Goal: Task Accomplishment & Management: Use online tool/utility

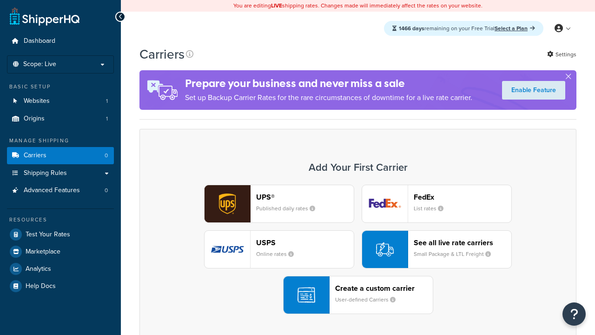
click at [358, 249] on div "UPS® Published daily rates FedEx List rates USPS Online rates See all live rate…" at bounding box center [357, 248] width 417 height 129
click at [462, 197] on header "FedEx" at bounding box center [462, 196] width 98 height 9
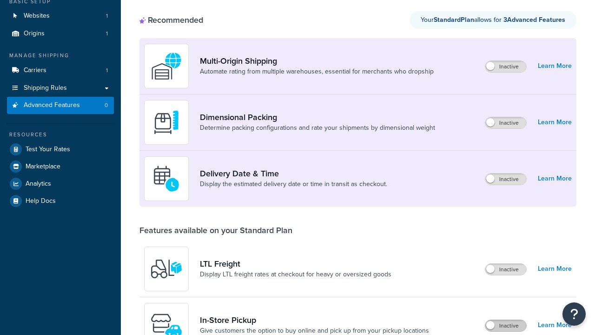
click at [506, 320] on label "Inactive" at bounding box center [505, 325] width 41 height 11
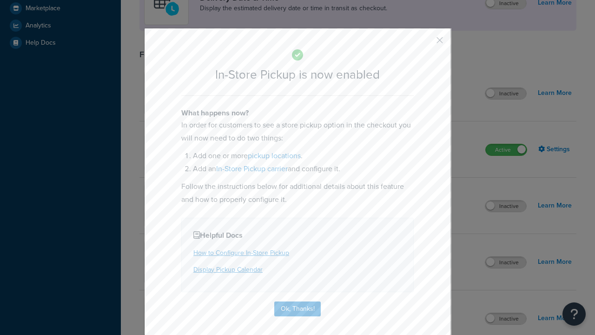
click at [426, 42] on button "button" at bounding box center [426, 43] width 2 height 2
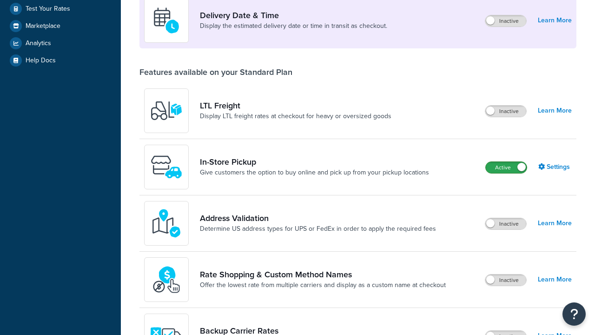
scroll to position [225, 0]
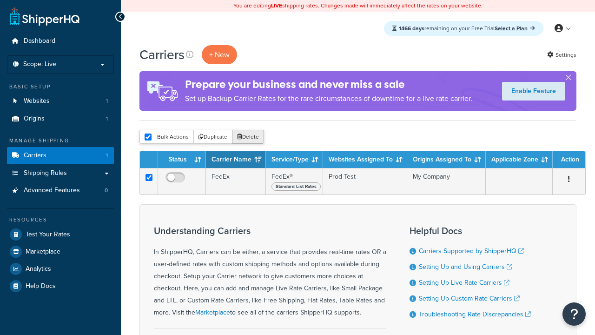
click at [247, 137] on button "Delete" at bounding box center [248, 137] width 32 height 14
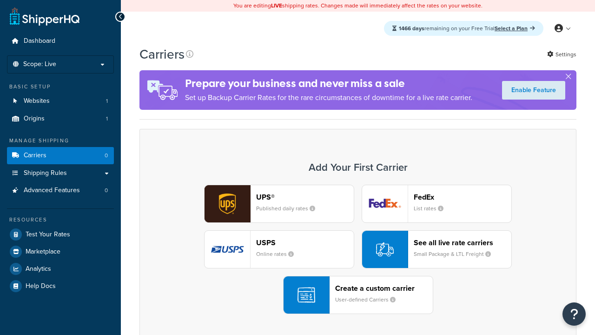
click at [358, 295] on div "Create a custom carrier User-defined Carriers" at bounding box center [384, 294] width 98 height 22
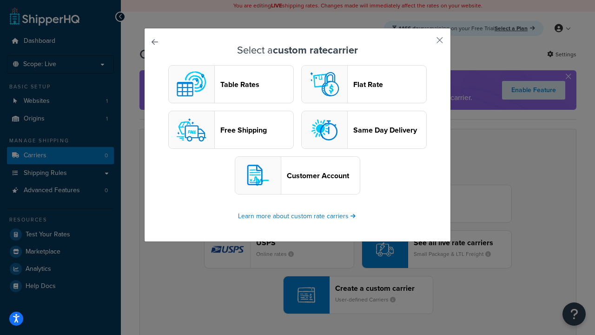
click at [231, 84] on header "Table Rates" at bounding box center [256, 84] width 73 height 9
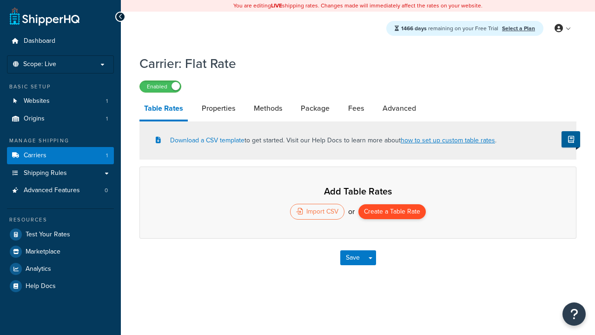
click at [392, 212] on button "Create a Table Rate" at bounding box center [391, 211] width 67 height 15
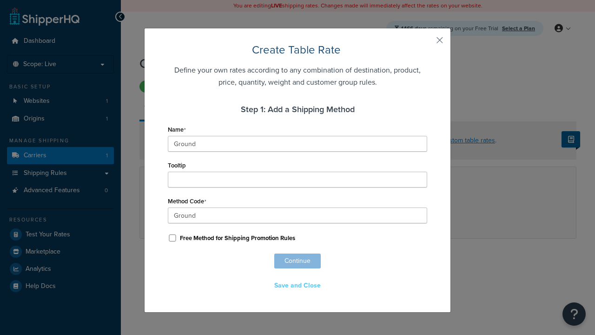
scroll to position [580, 0]
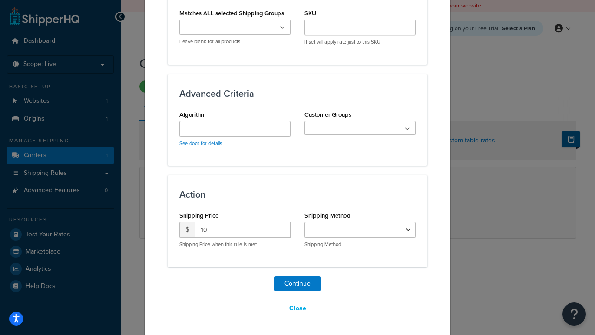
select select "25"
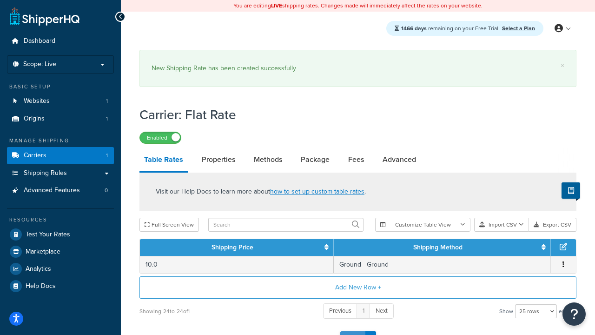
click at [352, 331] on button "Save" at bounding box center [352, 338] width 25 height 15
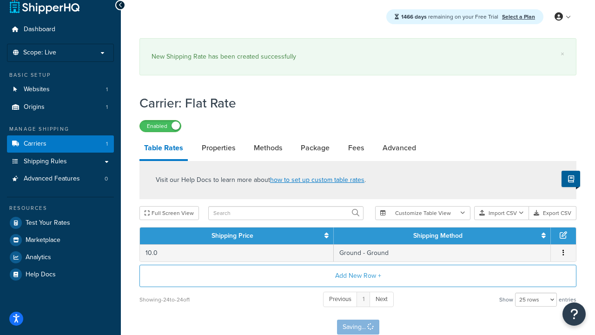
scroll to position [0, 0]
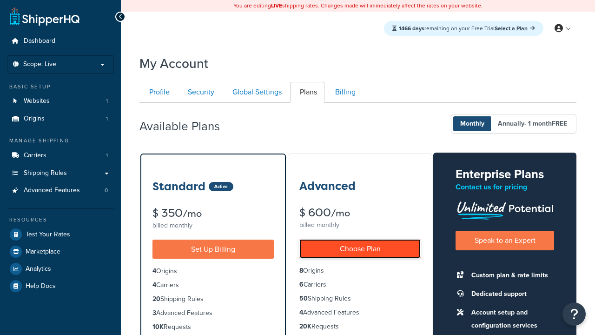
click at [360, 249] on link "Choose Plan" at bounding box center [359, 248] width 121 height 19
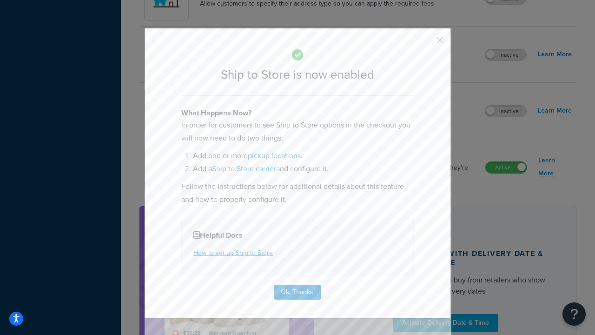
click at [297, 291] on button "Ok, Thanks!" at bounding box center [297, 291] width 46 height 15
click at [555, 166] on link "Learn More" at bounding box center [554, 167] width 33 height 26
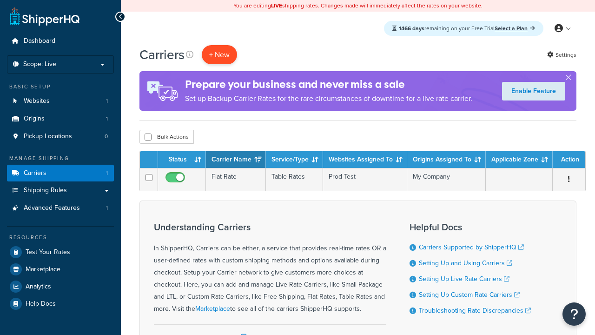
click at [219, 55] on button "+ New" at bounding box center [219, 54] width 35 height 19
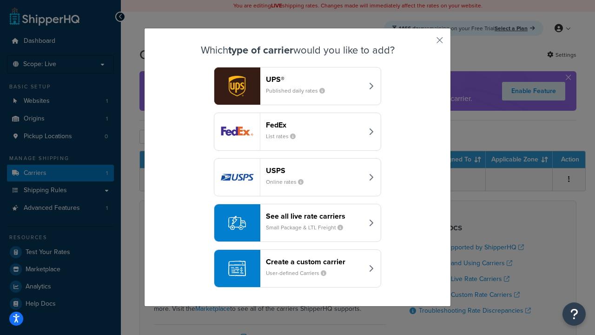
click at [297, 268] on div "Create a custom carrier User-defined Carriers" at bounding box center [314, 268] width 97 height 22
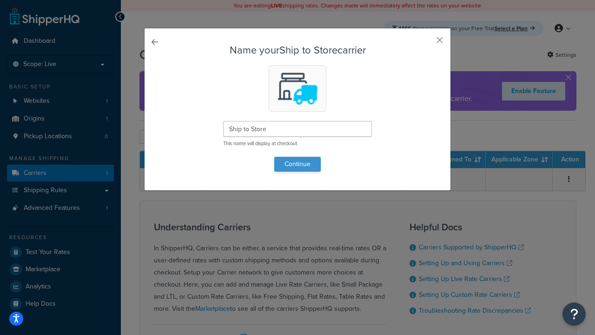
type input "Ship to Store"
click at [297, 164] on button "Continue" at bounding box center [297, 164] width 46 height 15
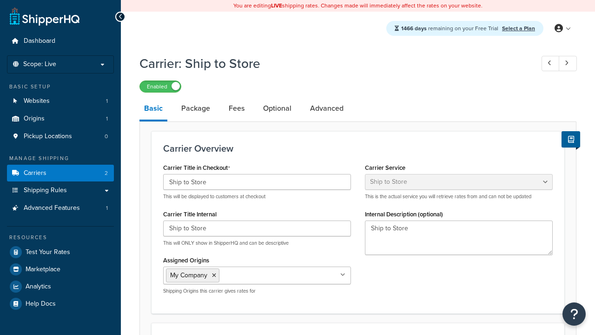
select select "shipToStore"
select select "183364"
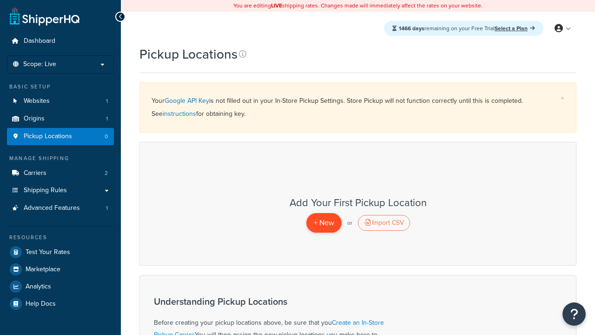
click at [323, 223] on span "+ New" at bounding box center [324, 222] width 20 height 11
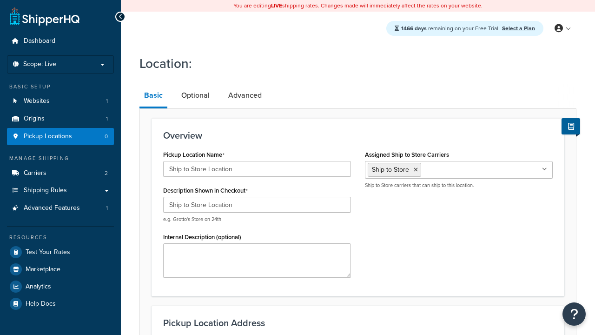
type input "[STREET_ADDRESS]"
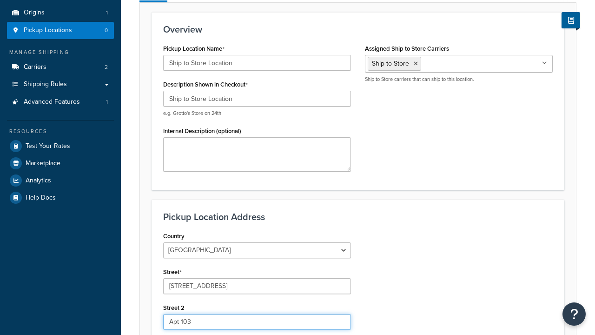
type input "Apt 103"
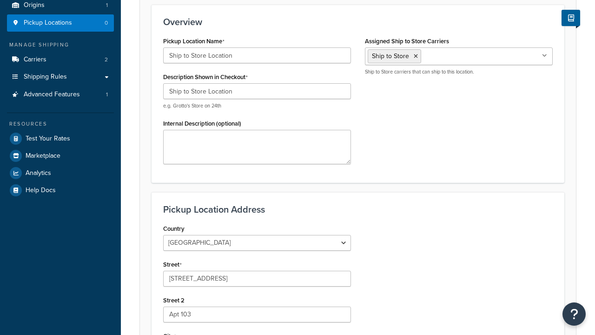
type input "Schaumburg"
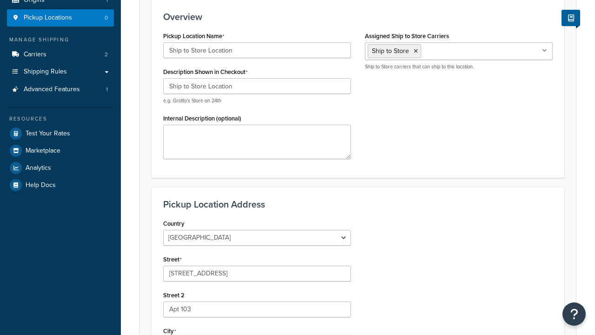
scroll to position [0, 0]
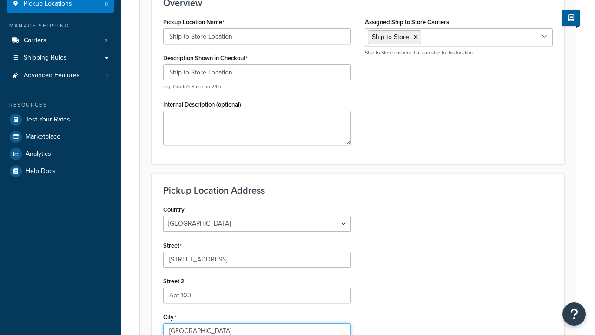
select select "13"
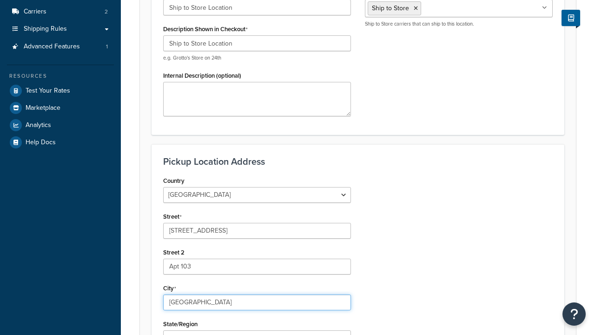
type input "Schaumburg"
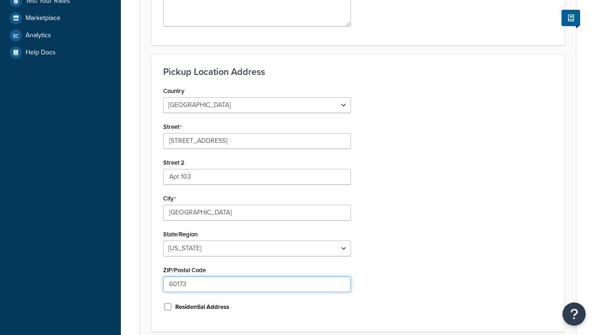
type input "60173"
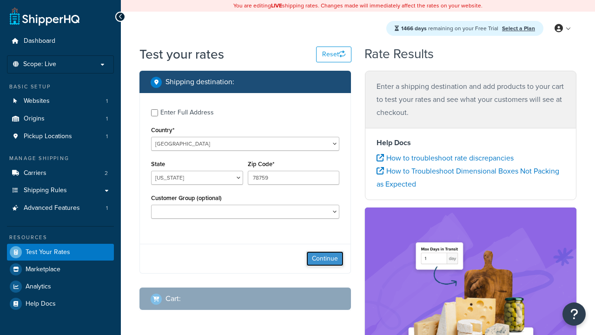
click at [325, 258] on button "Continue" at bounding box center [324, 258] width 37 height 15
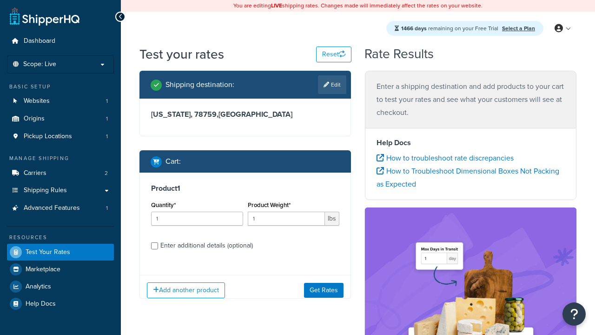
select select "IL"
type input "60173"
type input "3"
type input "5"
click at [324, 290] on button "Get Rates" at bounding box center [323, 289] width 39 height 15
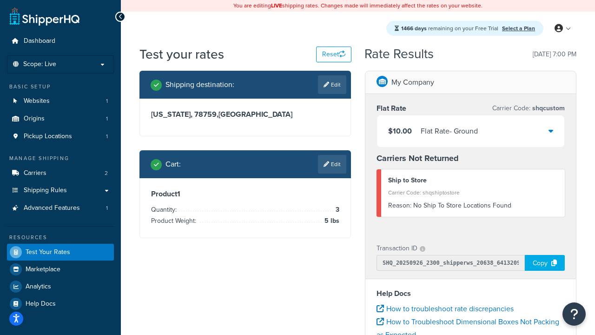
click at [518, 28] on link "Select a Plan" at bounding box center [518, 28] width 33 height 8
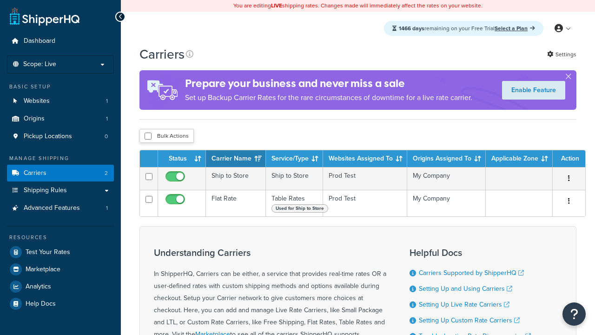
click at [148, 137] on input "checkbox" at bounding box center [147, 135] width 7 height 7
checkbox input "true"
click at [0, 0] on button "Delete" at bounding box center [0, 0] width 0 height 0
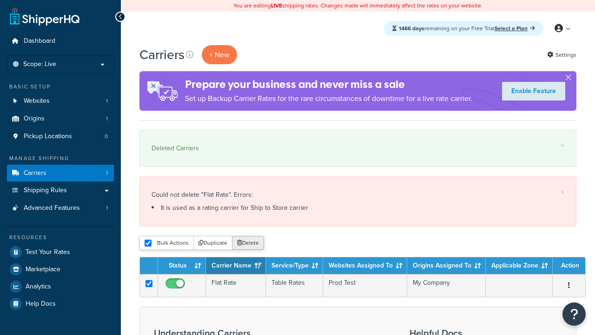
click at [247, 243] on button "Delete" at bounding box center [248, 243] width 32 height 14
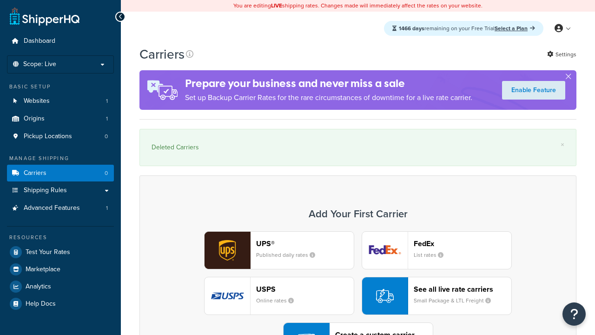
scroll to position [26, 0]
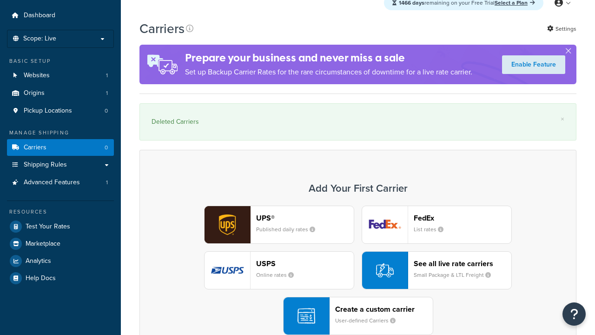
click at [462, 217] on header "FedEx" at bounding box center [462, 217] width 98 height 9
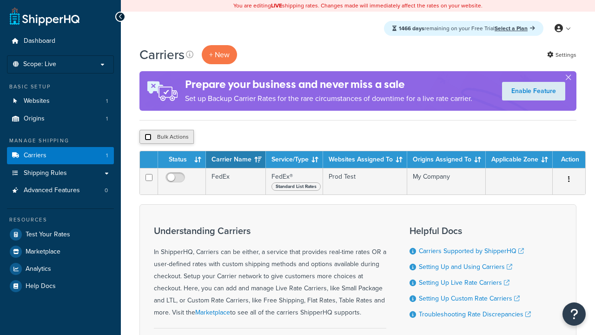
click at [148, 137] on input "checkbox" at bounding box center [147, 136] width 7 height 7
checkbox input "true"
click at [0, 0] on button "Delete" at bounding box center [0, 0] width 0 height 0
